Goal: Task Accomplishment & Management: Complete application form

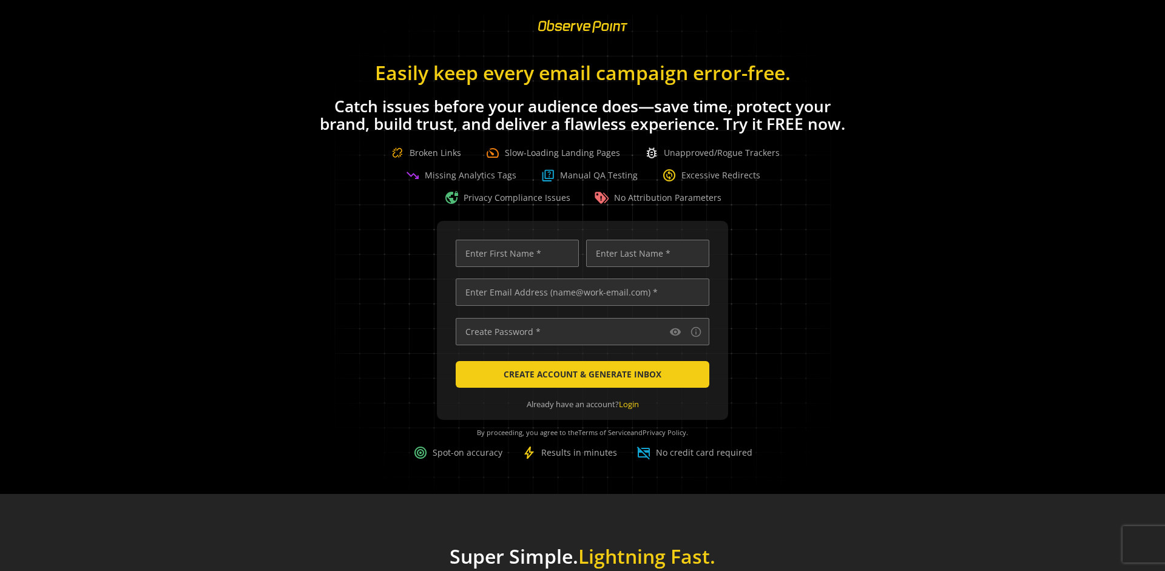
scroll to position [0, 3924]
click at [579, 292] on input "text" at bounding box center [583, 291] width 254 height 27
type input "[EMAIL_ADDRESS][DOMAIN_NAME]"
click at [514, 253] on input "text" at bounding box center [517, 253] width 123 height 27
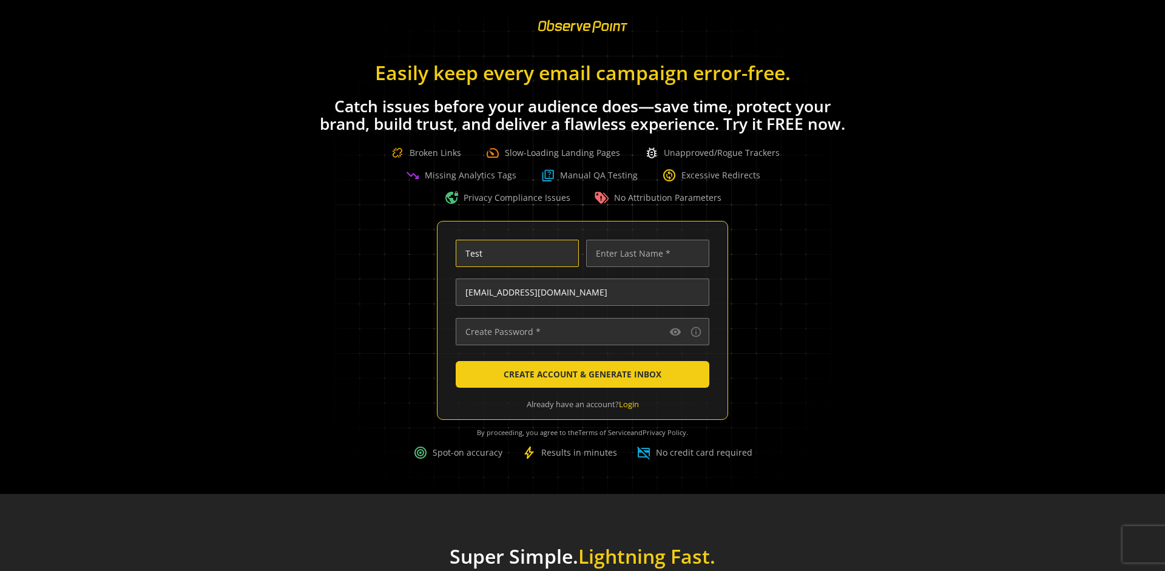
scroll to position [0, 0]
type input "Test"
click at [644, 253] on input "text" at bounding box center [647, 253] width 123 height 27
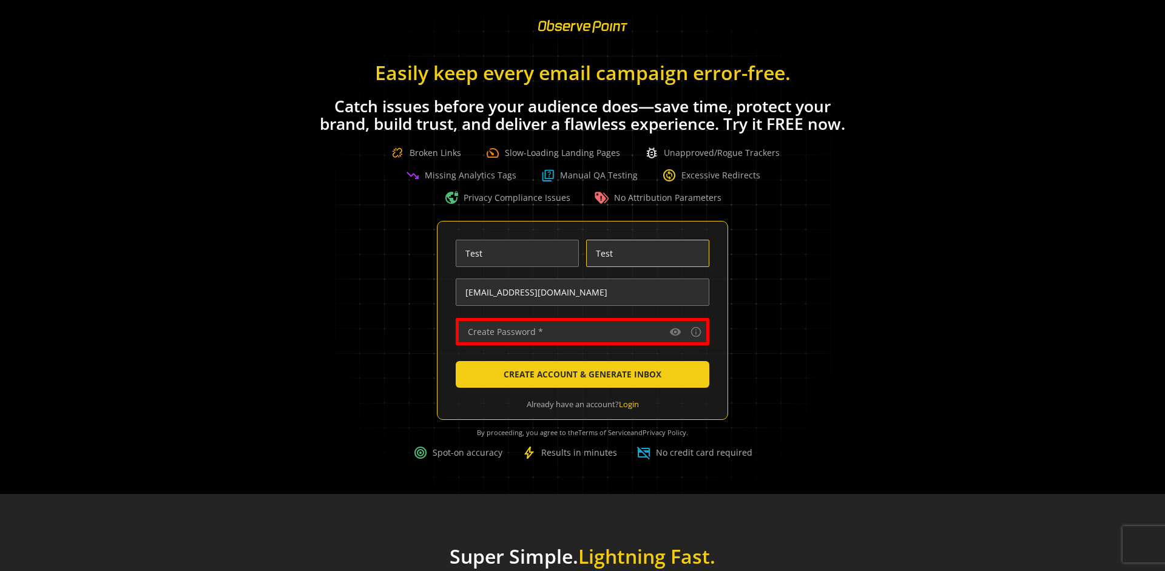
type input "Test"
click at [579, 331] on input "text" at bounding box center [583, 331] width 254 height 27
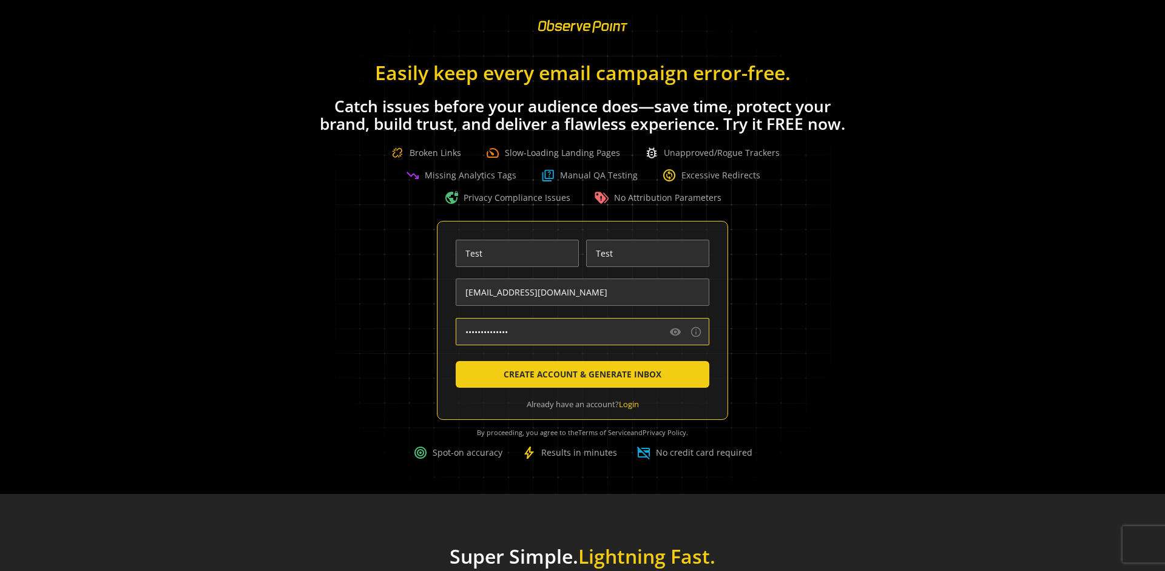
type input "••••••••••••••"
click at [579, 374] on span "CREATE ACCOUNT & GENERATE INBOX" at bounding box center [582, 374] width 158 height 22
